Goal: Manage account settings

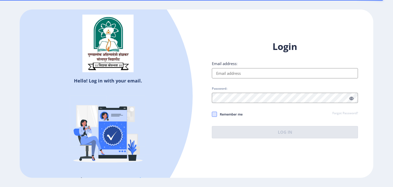
type input "[EMAIL_ADDRESS][DOMAIN_NAME]"
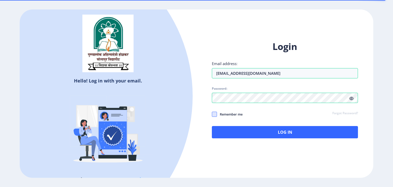
click at [214, 116] on span at bounding box center [214, 114] width 5 height 5
click at [212, 114] on input "Remember me" at bounding box center [212, 114] width 0 height 0
checkbox input "true"
click at [246, 140] on div "Login Email address: [EMAIL_ADDRESS][DOMAIN_NAME] Password: Remember me Forgot …" at bounding box center [285, 93] width 177 height 121
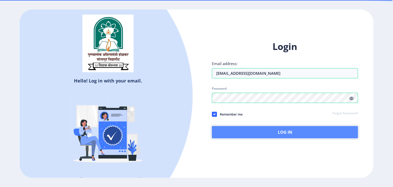
click at [248, 136] on button "Log In" at bounding box center [285, 132] width 146 height 12
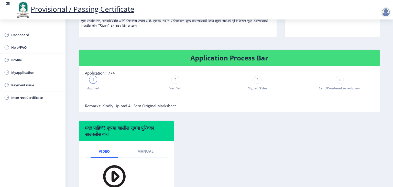
scroll to position [81, 0]
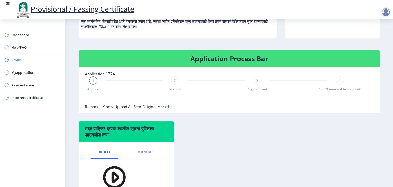
click at [27, 64] on link "Profile" at bounding box center [33, 60] width 66 height 12
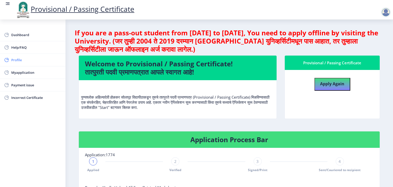
select select "[DEMOGRAPHIC_DATA]"
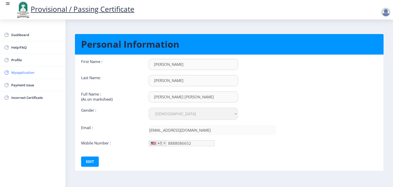
click at [17, 72] on span "Myapplication" at bounding box center [36, 72] width 50 height 6
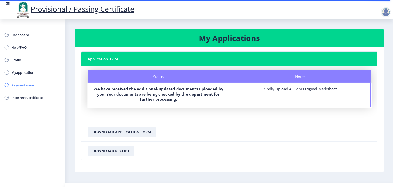
click at [26, 87] on span "Payment issue" at bounding box center [36, 85] width 50 height 6
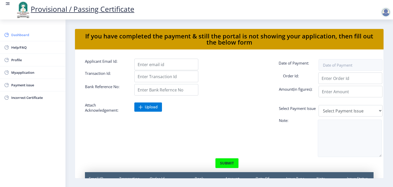
click at [23, 30] on link "Dashboard" at bounding box center [33, 35] width 66 height 12
